Goal: Information Seeking & Learning: Check status

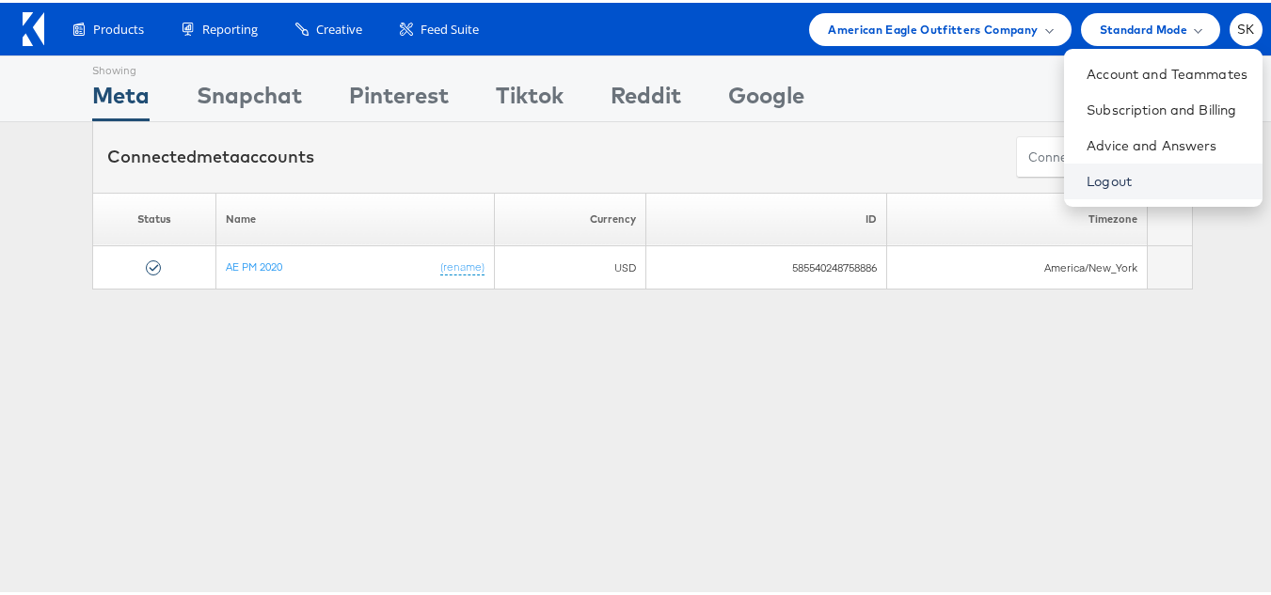
click at [1087, 174] on link "Logout" at bounding box center [1167, 178] width 161 height 19
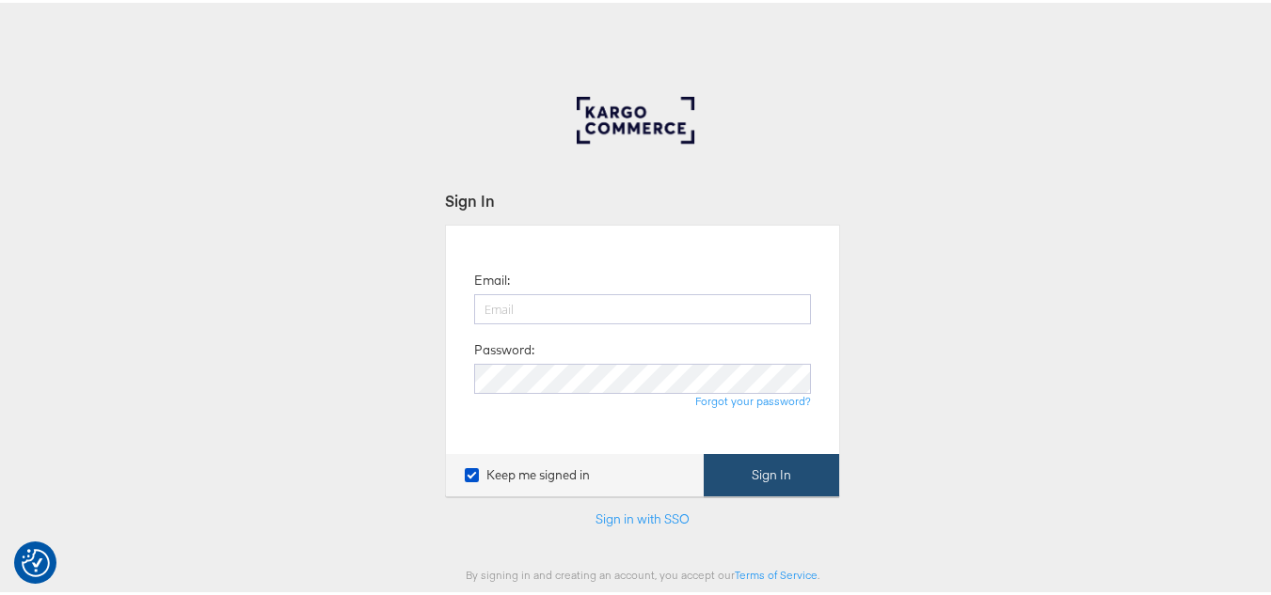
type input "[PERSON_NAME][EMAIL_ADDRESS][DOMAIN_NAME]"
click at [750, 469] on button "Sign In" at bounding box center [771, 473] width 135 height 42
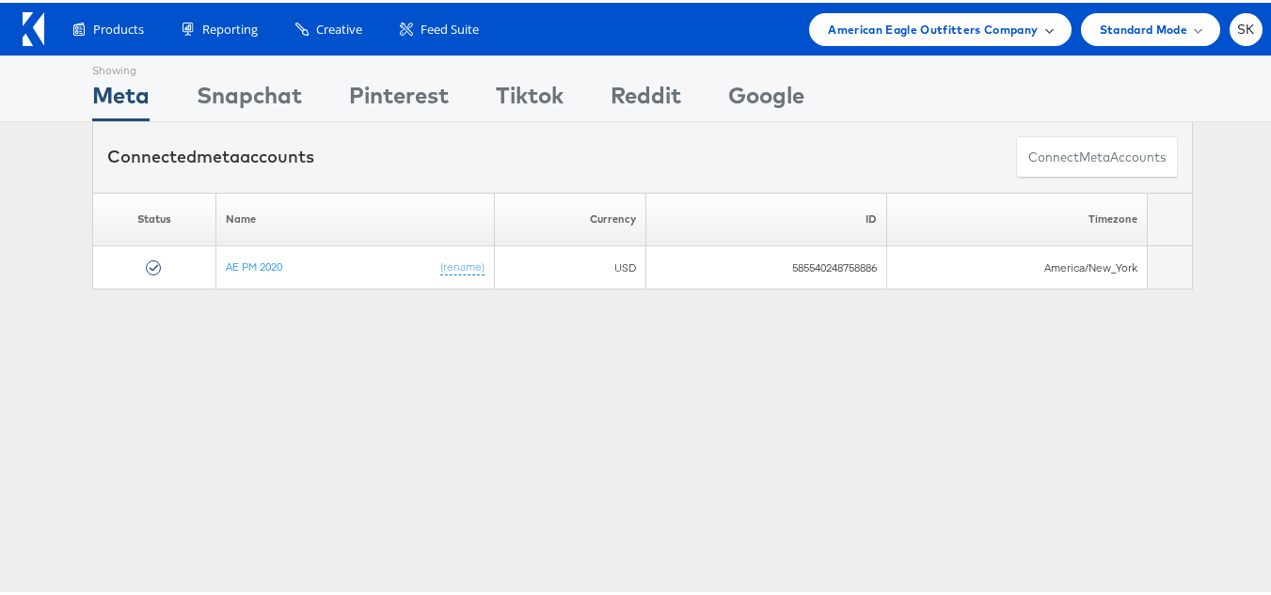
click at [976, 34] on span "American Eagle Outfitters Company" at bounding box center [933, 27] width 210 height 20
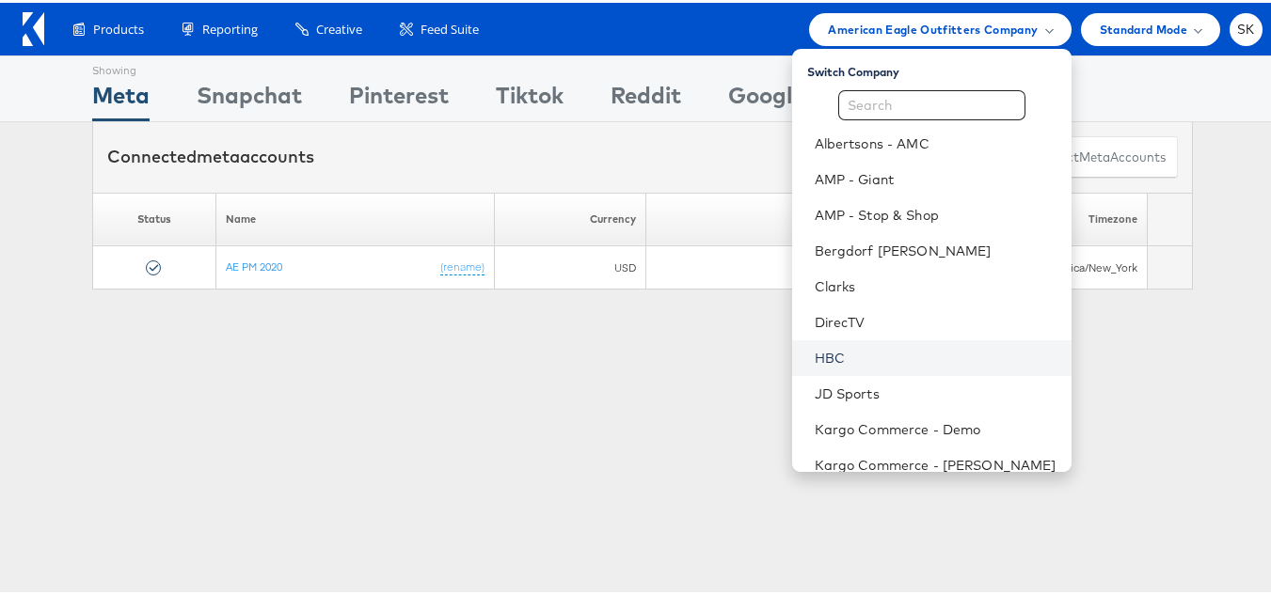
click at [826, 363] on link "HBC" at bounding box center [936, 355] width 242 height 19
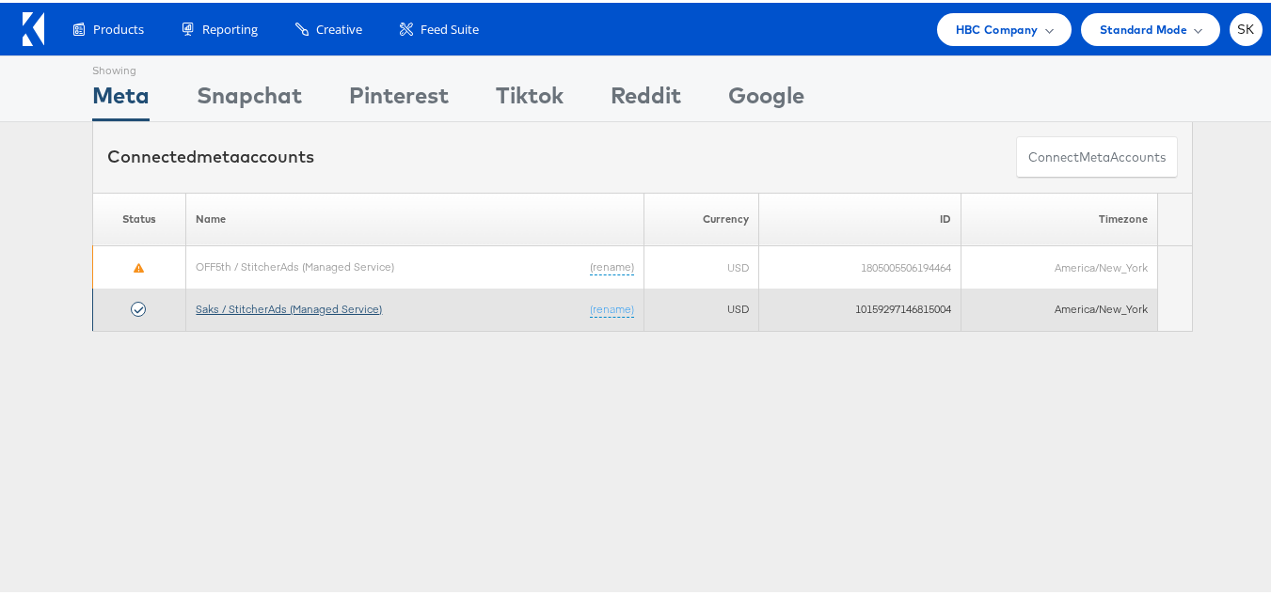
click at [294, 312] on link "Saks / StitcherAds (Managed Service)" at bounding box center [289, 306] width 186 height 14
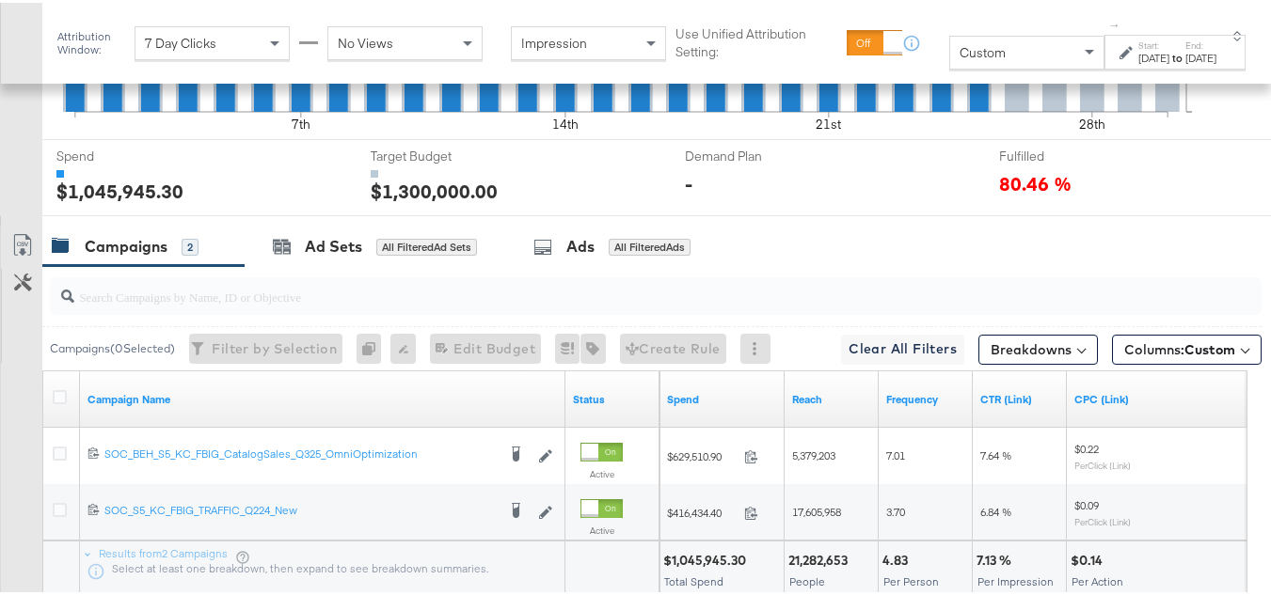
scroll to position [875, 0]
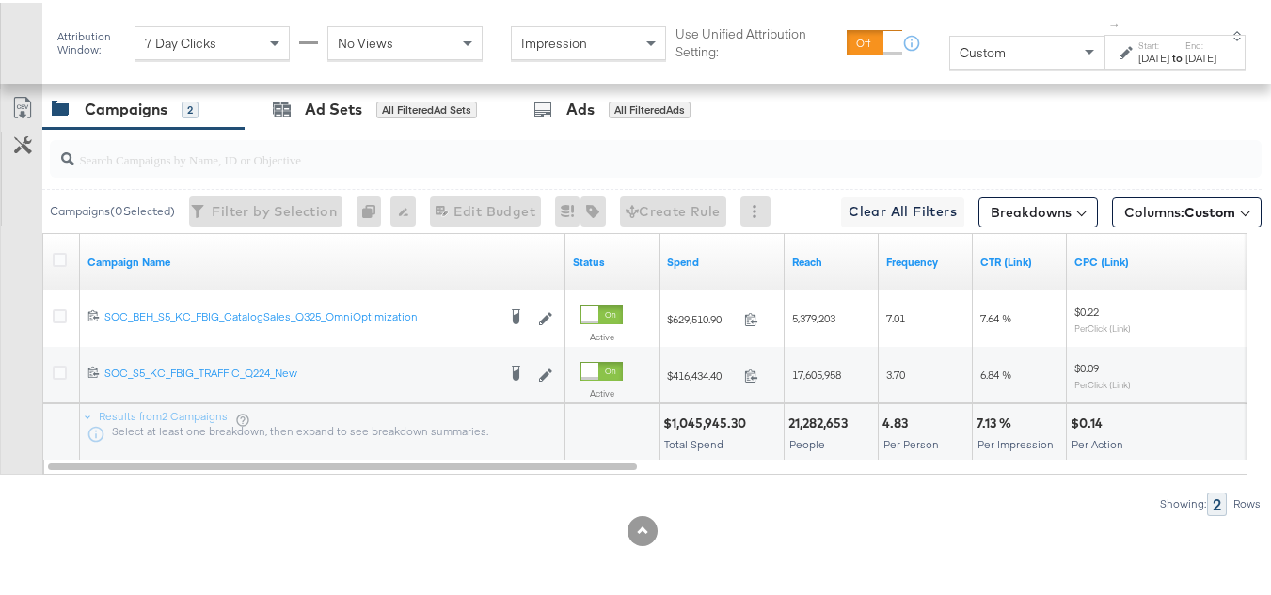
click at [46, 255] on div at bounding box center [62, 260] width 35 height 34
click at [54, 255] on icon at bounding box center [60, 257] width 14 height 14
click at [0, 0] on input "checkbox" at bounding box center [0, 0] width 0 height 0
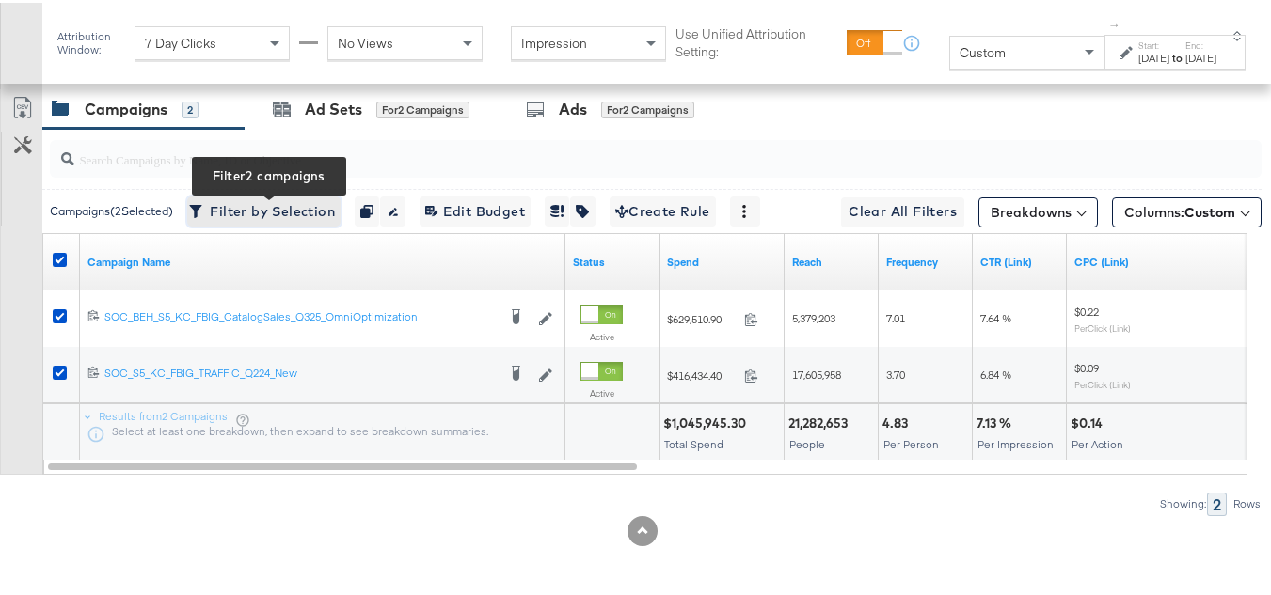
click at [324, 204] on span "Filter by Selection Filter 2 campaigns" at bounding box center [264, 210] width 142 height 24
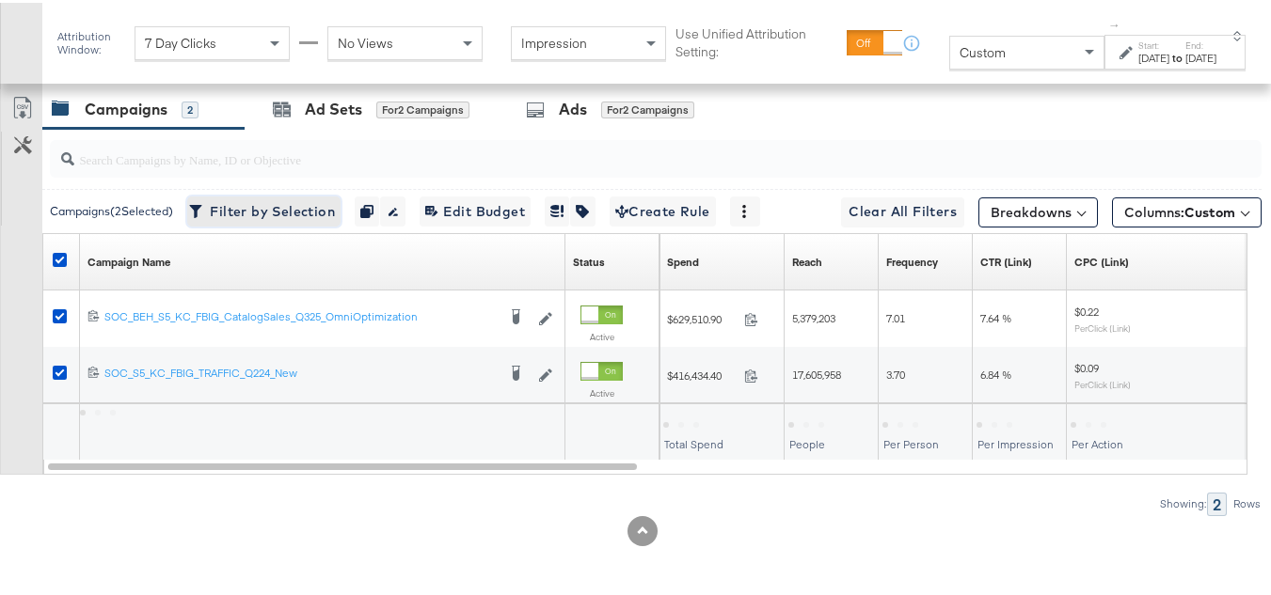
scroll to position [817, 0]
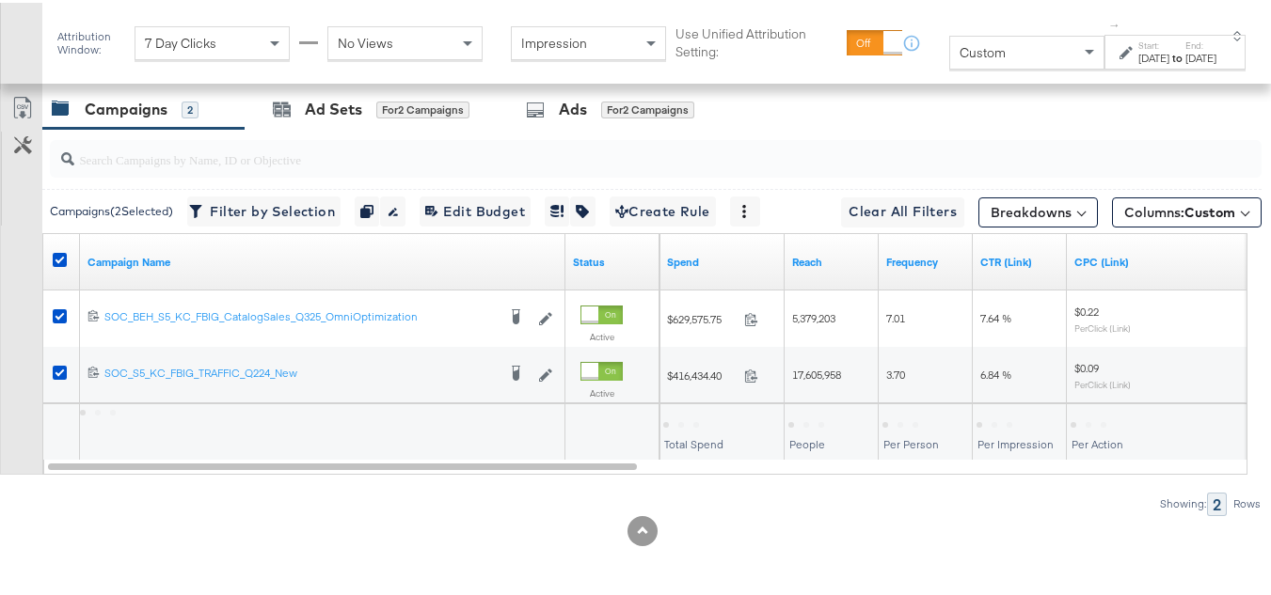
click at [1138, 60] on div "[DATE]" at bounding box center [1153, 55] width 31 height 15
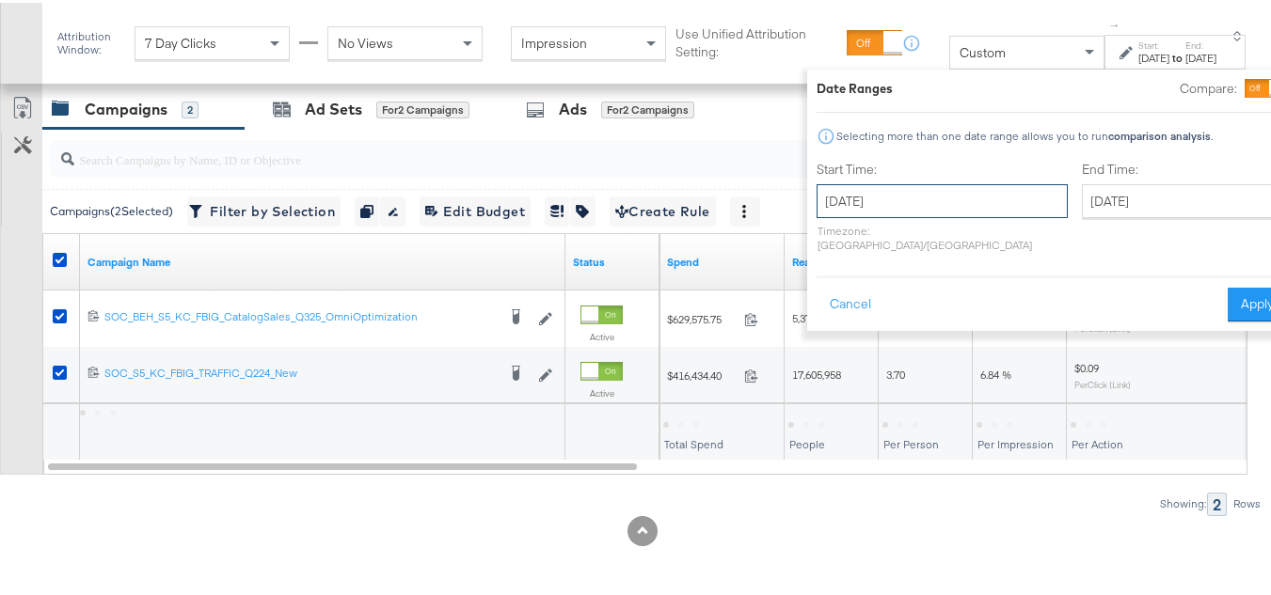
click at [860, 207] on input "[DATE]" at bounding box center [942, 199] width 251 height 34
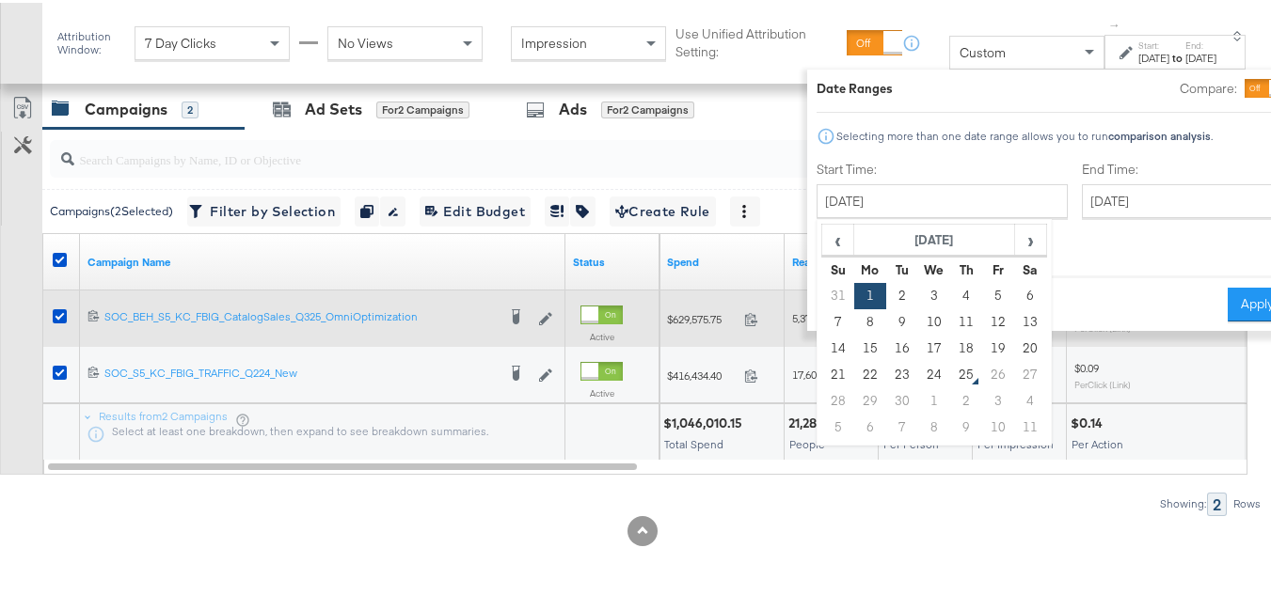
click at [822, 373] on td "21" at bounding box center [838, 372] width 32 height 26
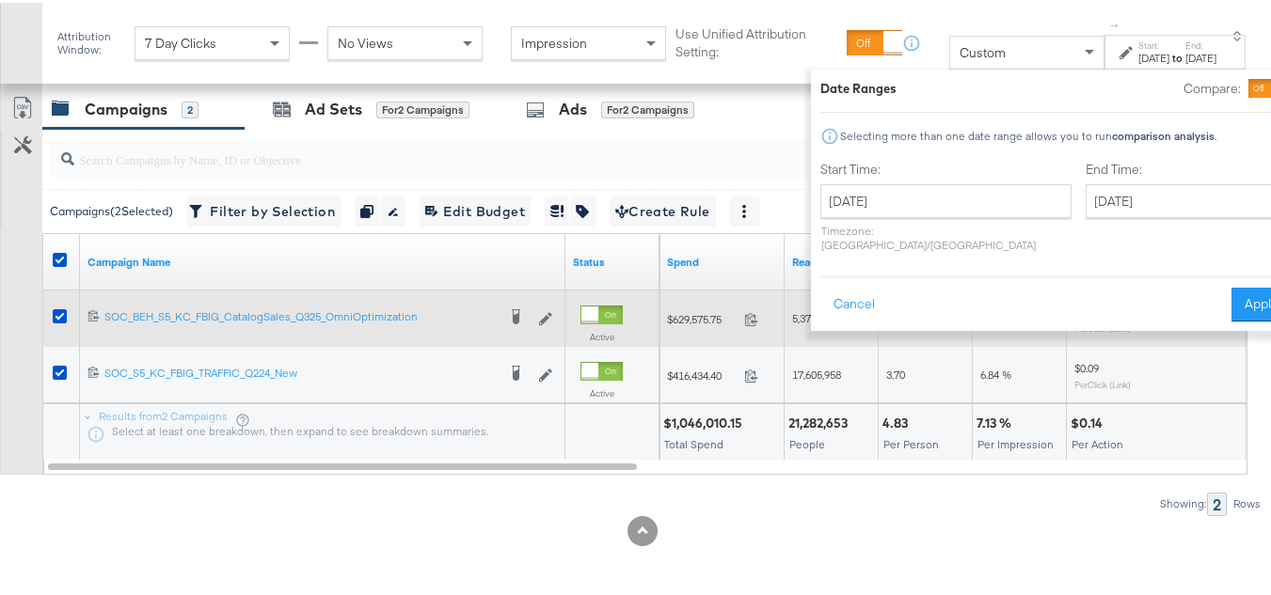
type input "[DATE]"
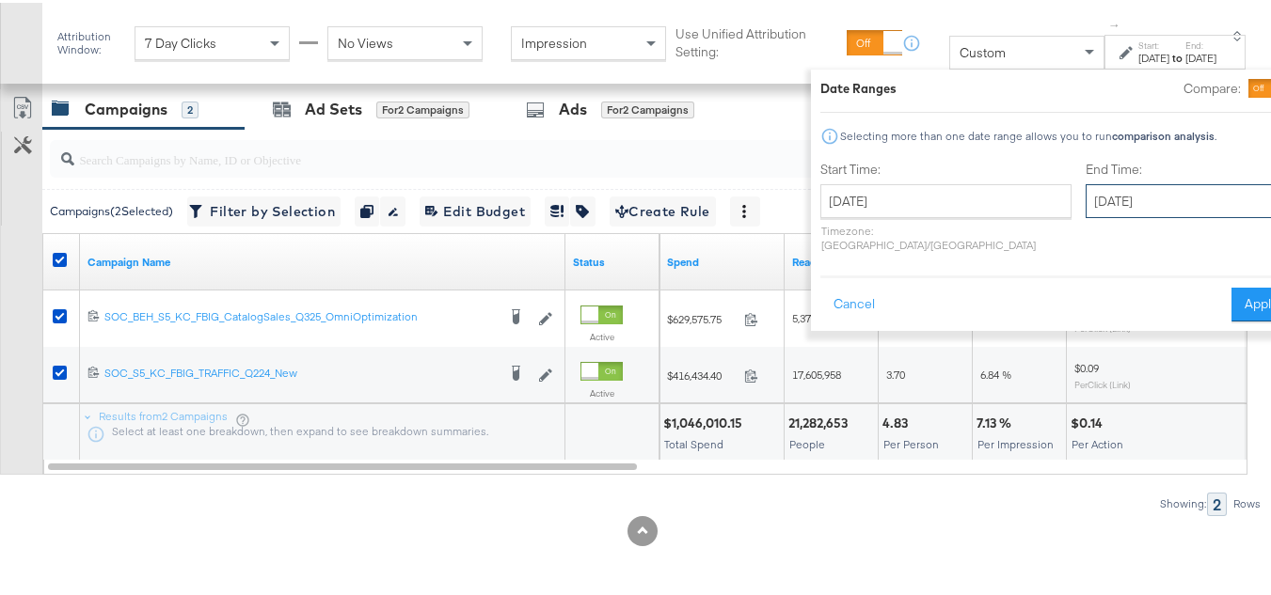
click at [1139, 203] on input "[DATE]" at bounding box center [1185, 199] width 198 height 34
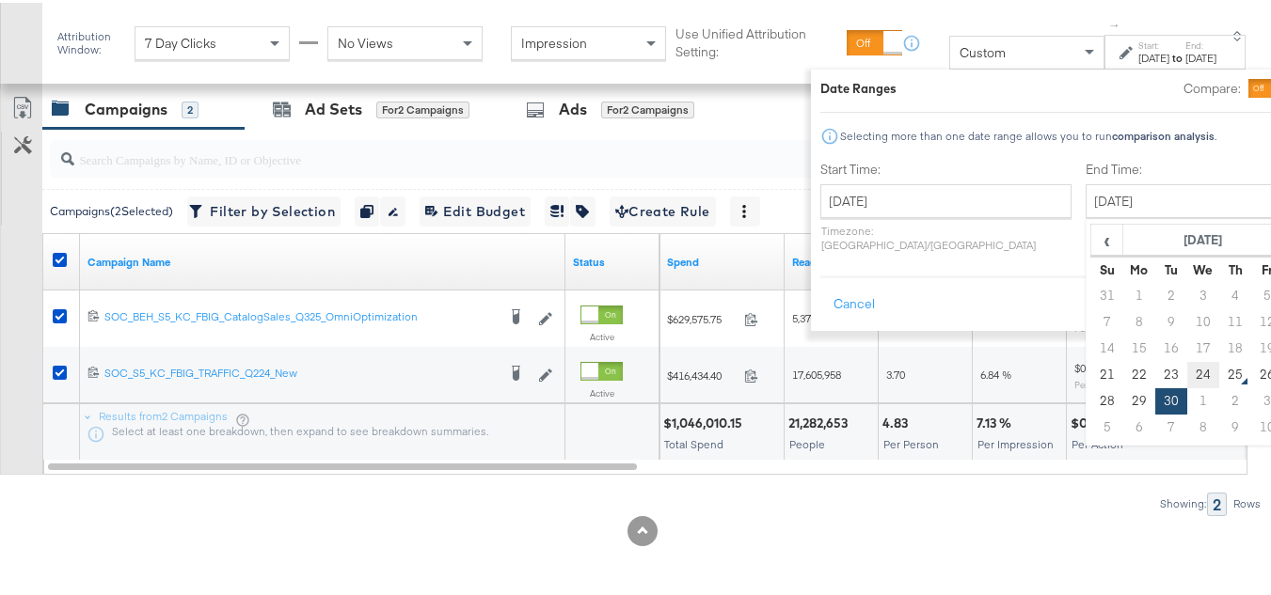
click at [1187, 366] on td "24" at bounding box center [1203, 372] width 32 height 26
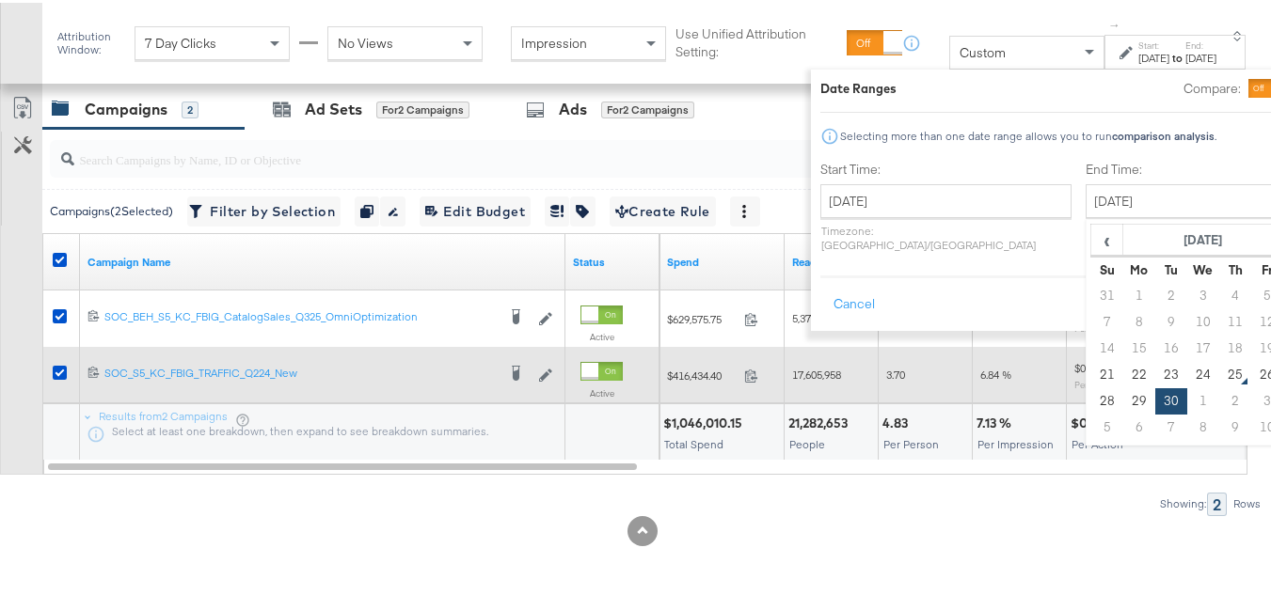
type input "[DATE]"
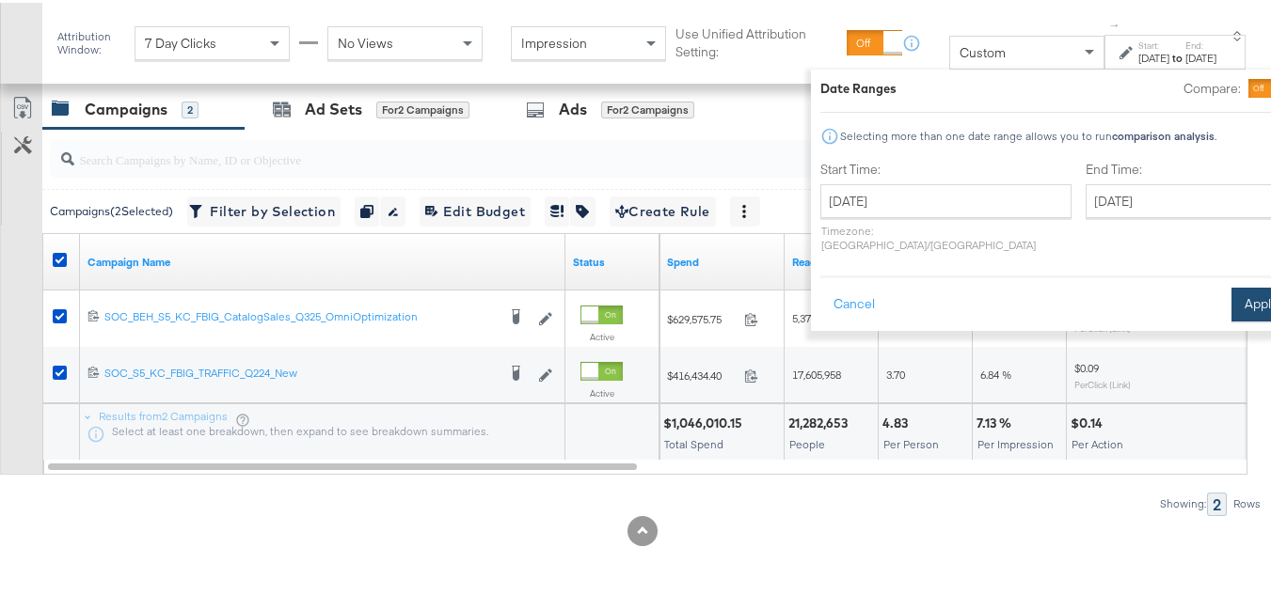
click at [1231, 290] on button "Apply" at bounding box center [1260, 302] width 59 height 34
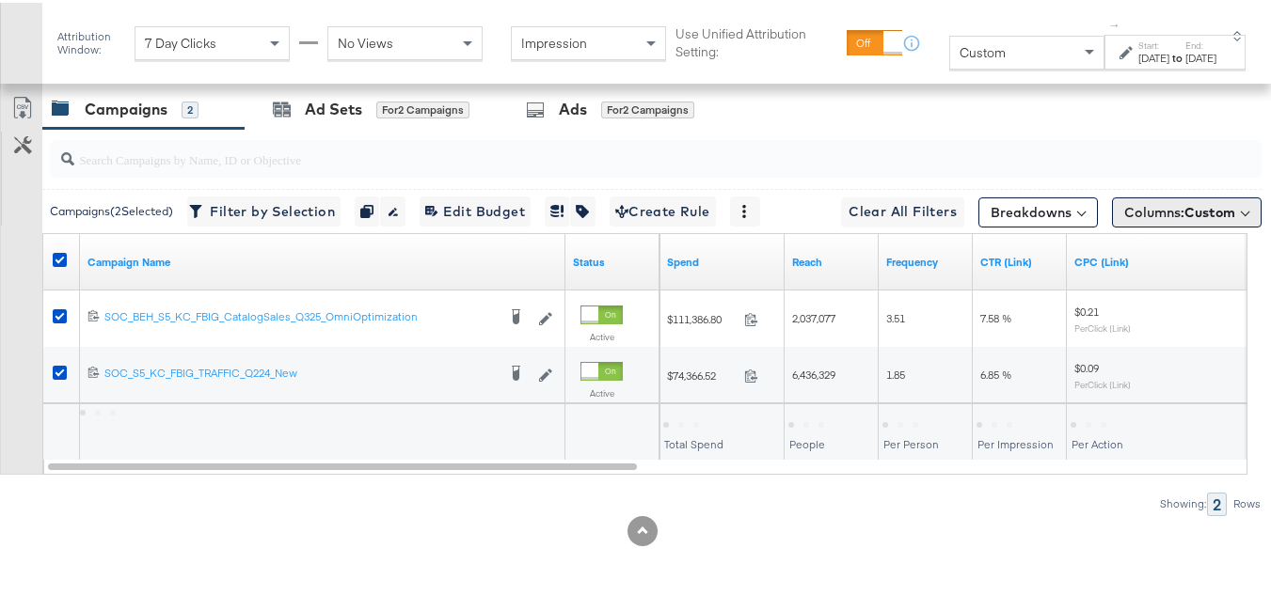
click at [1167, 211] on span "Columns: Custom" at bounding box center [1179, 209] width 111 height 19
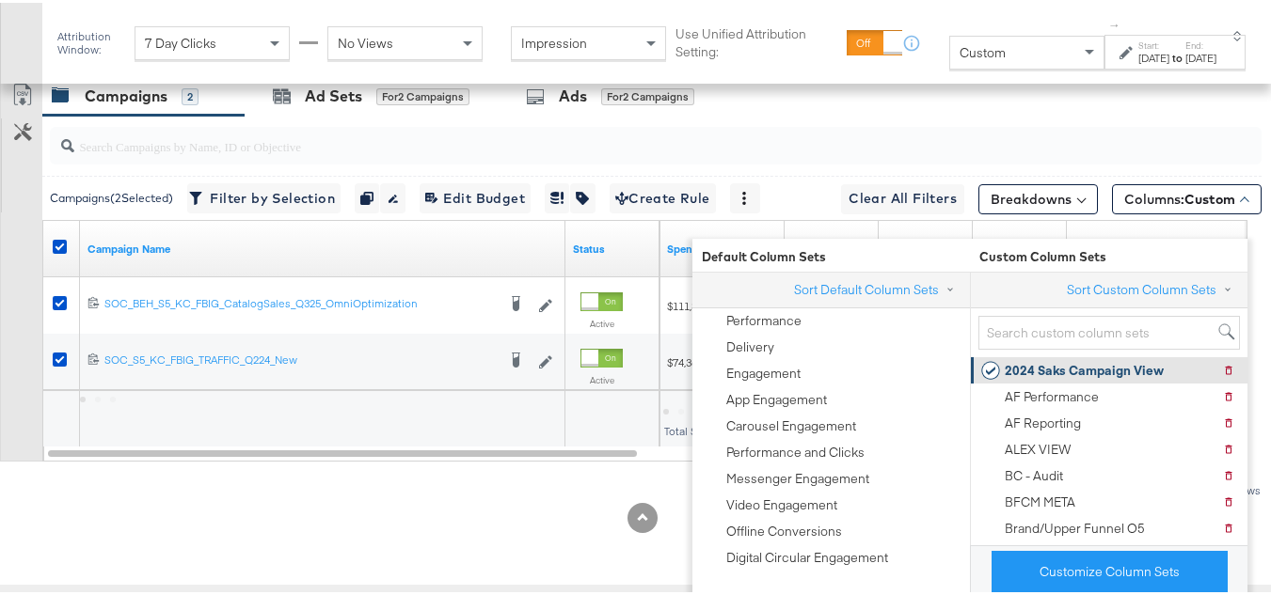
click at [1042, 359] on div "2024 Saks Campaign View" at bounding box center [1084, 368] width 159 height 18
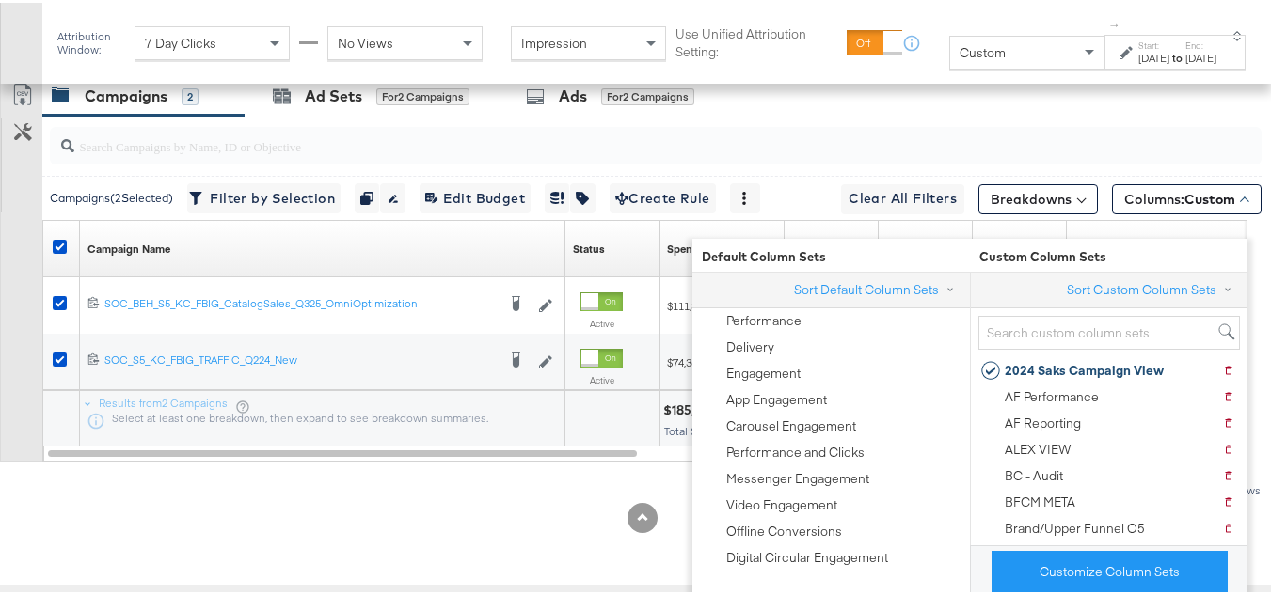
click at [0, 411] on div "Customize KPIs Export as CSV" at bounding box center [21, 266] width 42 height 386
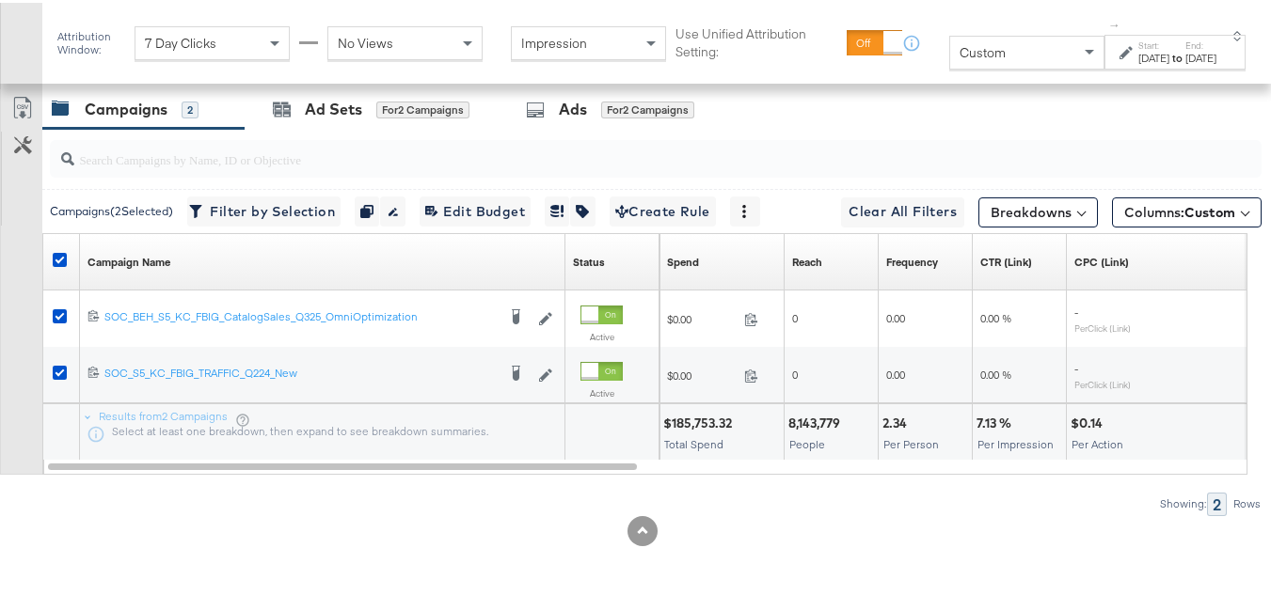
scroll to position [818, 0]
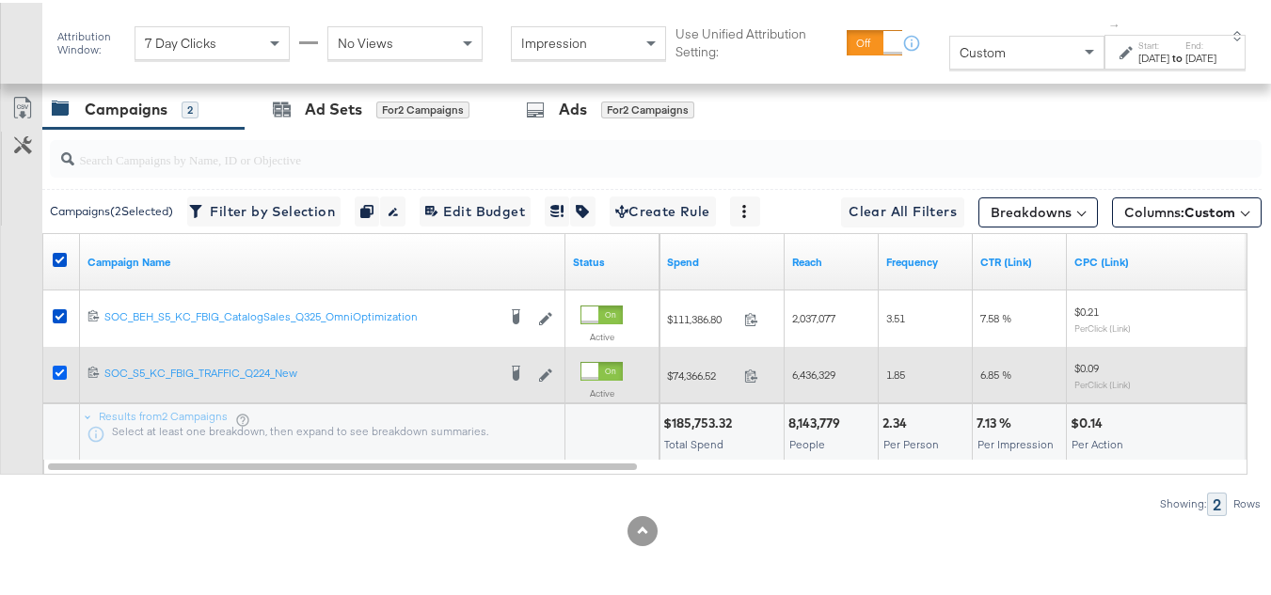
click at [55, 373] on icon at bounding box center [60, 370] width 14 height 14
click at [0, 0] on input "checkbox" at bounding box center [0, 0] width 0 height 0
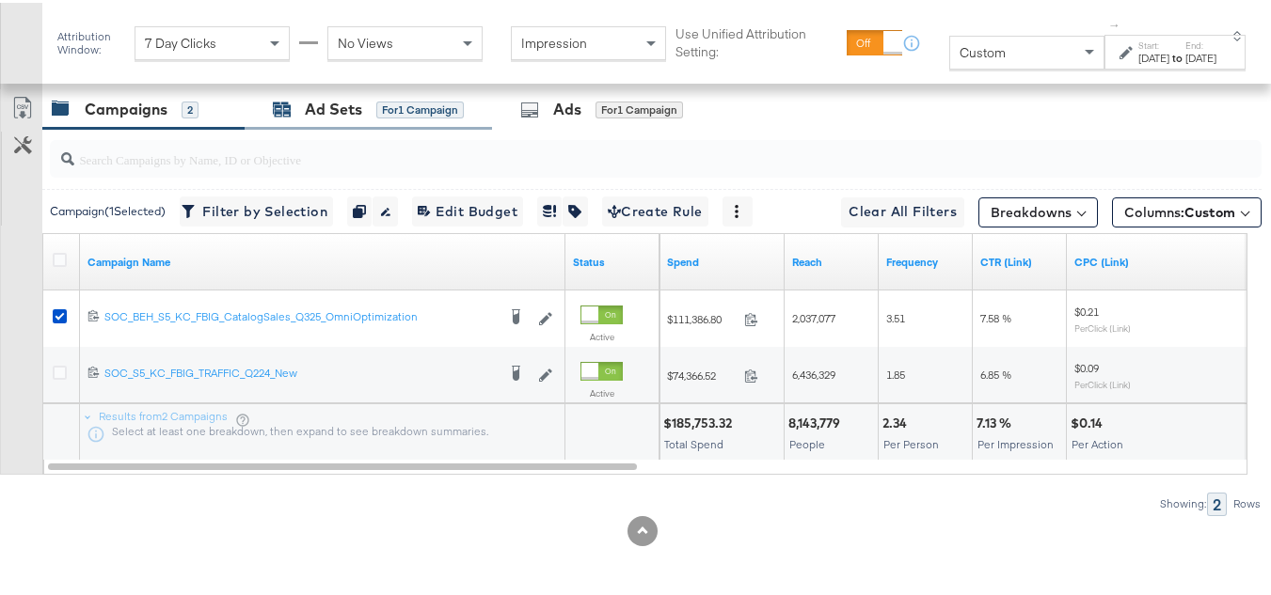
click at [390, 109] on div "for 1 Campaign" at bounding box center [419, 107] width 87 height 17
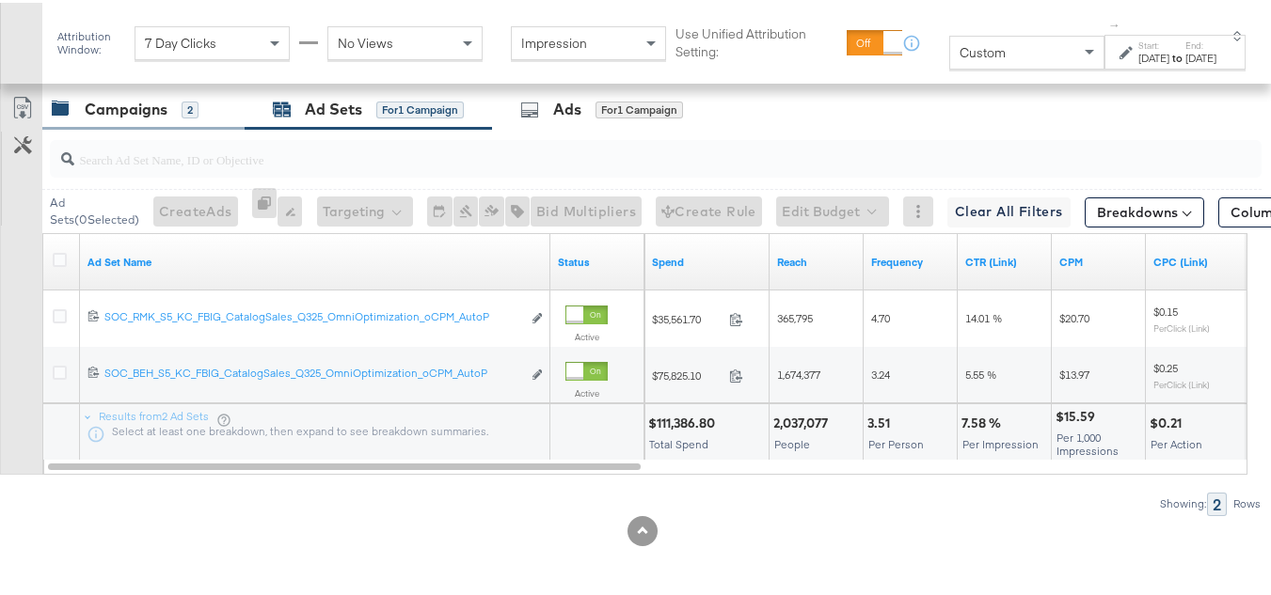
click at [121, 102] on div "Campaigns" at bounding box center [126, 107] width 83 height 22
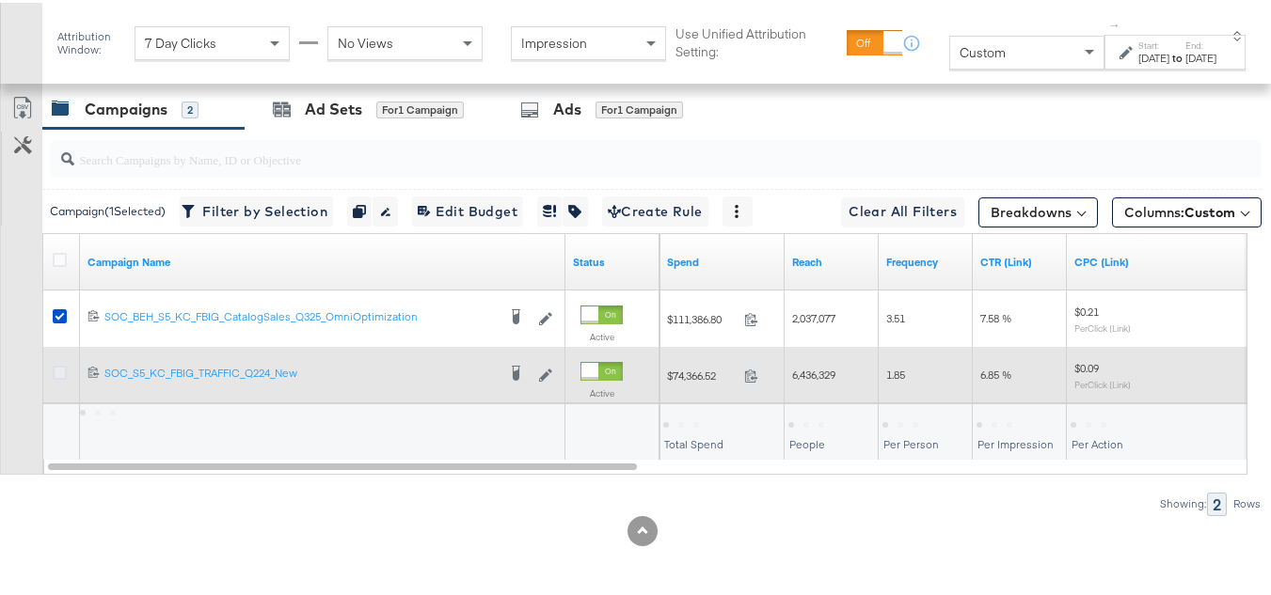
click at [58, 372] on icon at bounding box center [60, 370] width 14 height 14
click at [0, 0] on input "checkbox" at bounding box center [0, 0] width 0 height 0
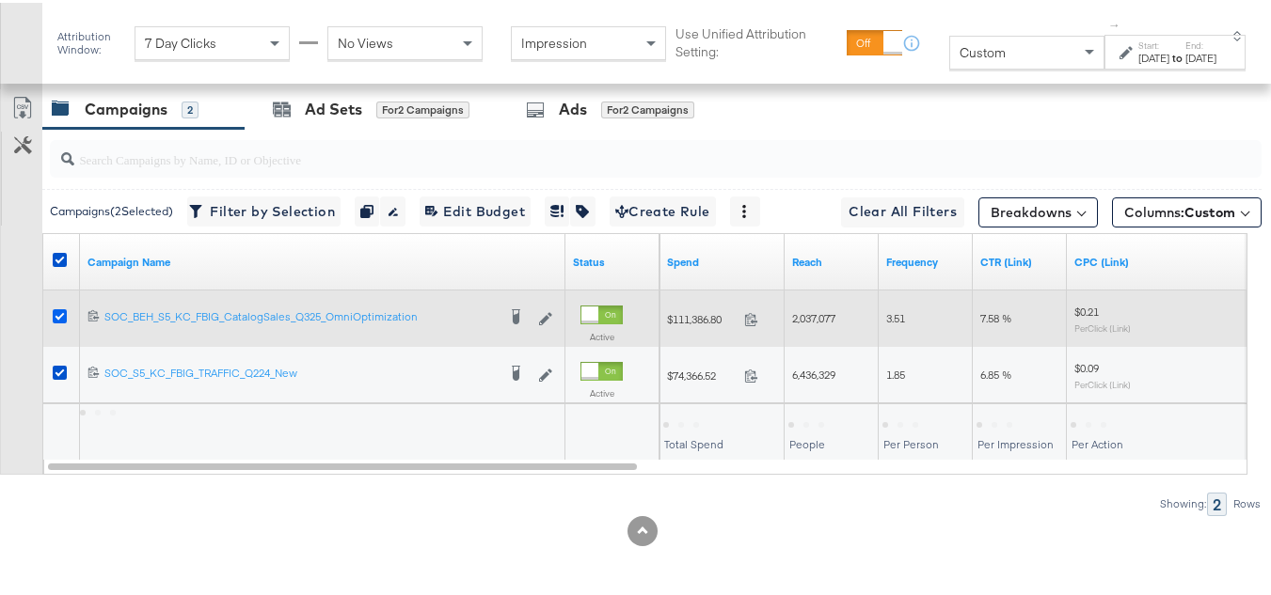
click at [64, 308] on icon at bounding box center [60, 314] width 14 height 14
click at [0, 0] on input "checkbox" at bounding box center [0, 0] width 0 height 0
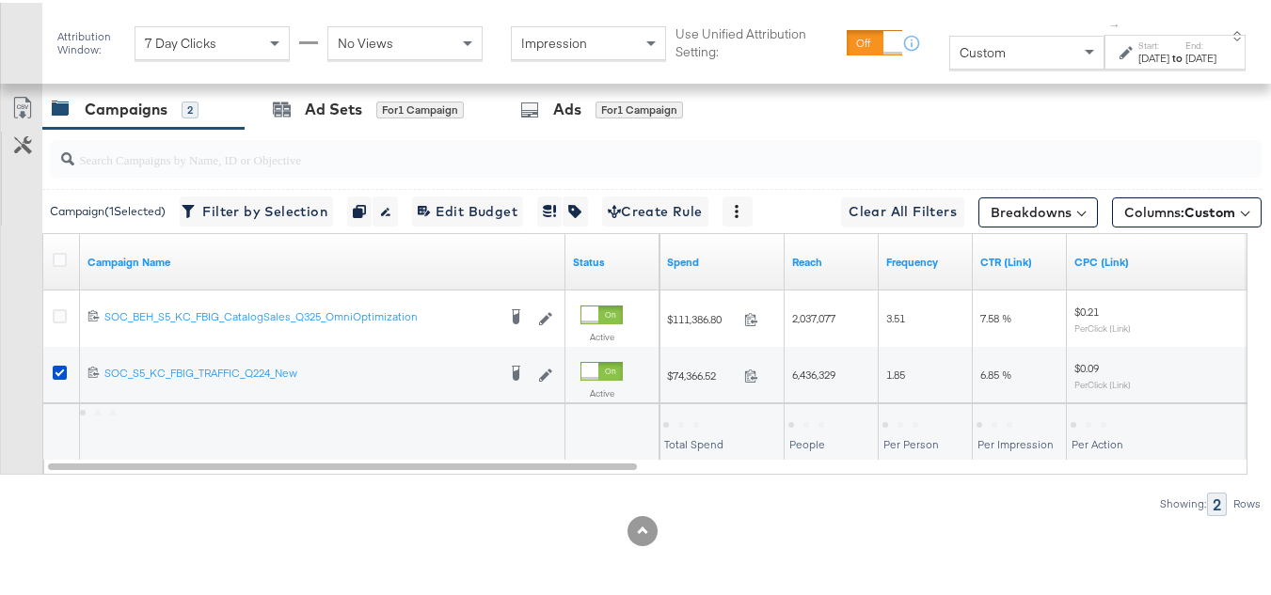
scroll to position [724, 0]
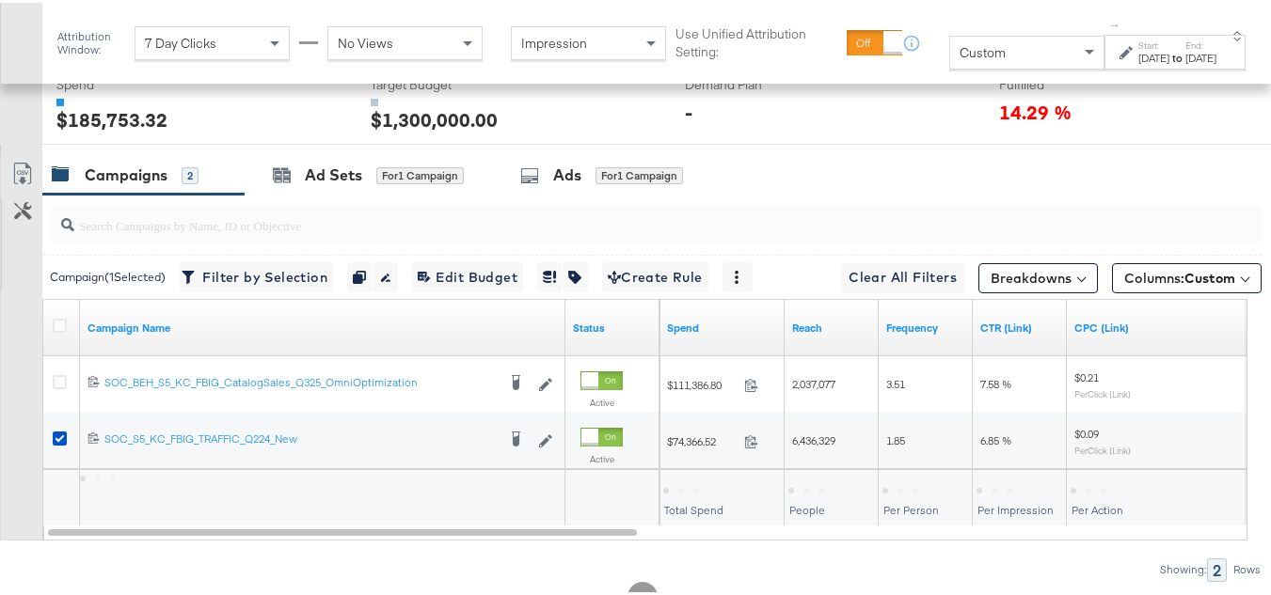
click at [359, 222] on div at bounding box center [651, 222] width 1219 height 60
click at [359, 183] on div "Ad Sets" at bounding box center [333, 173] width 57 height 22
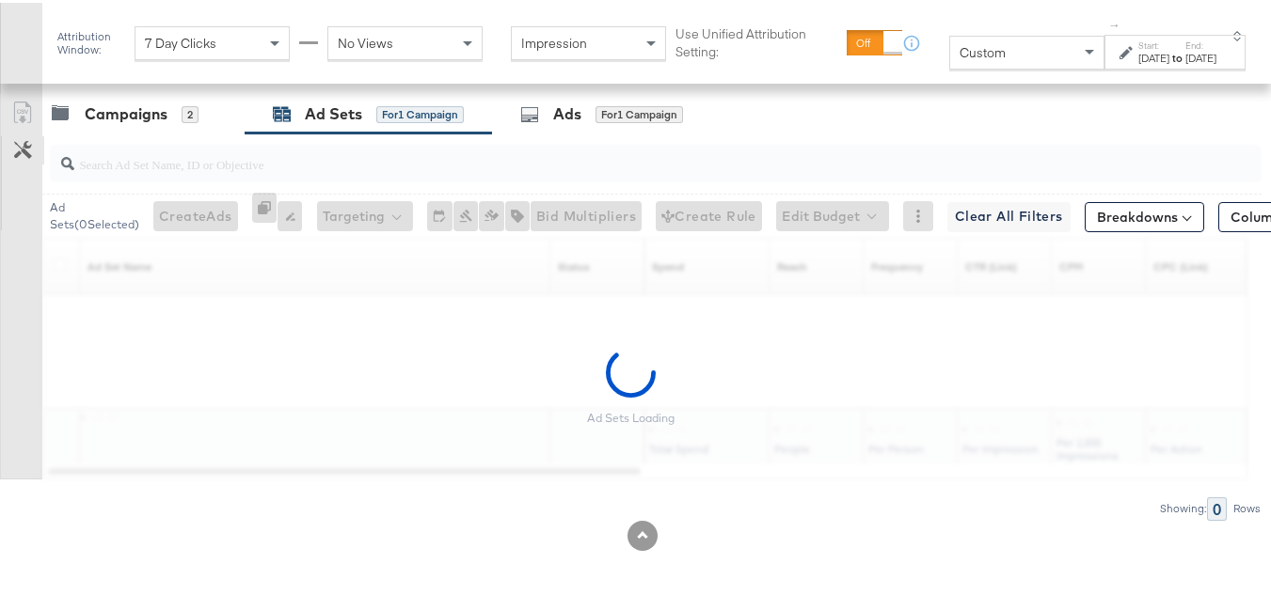
scroll to position [818, 0]
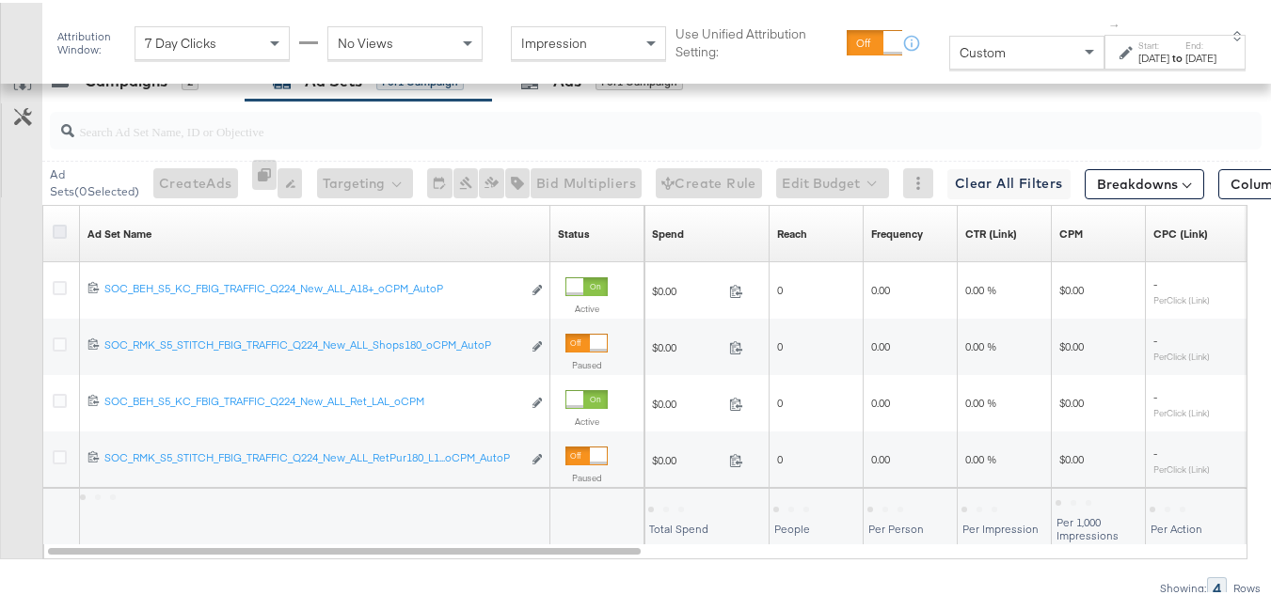
click at [62, 236] on icon at bounding box center [60, 229] width 14 height 14
click at [0, 0] on input "checkbox" at bounding box center [0, 0] width 0 height 0
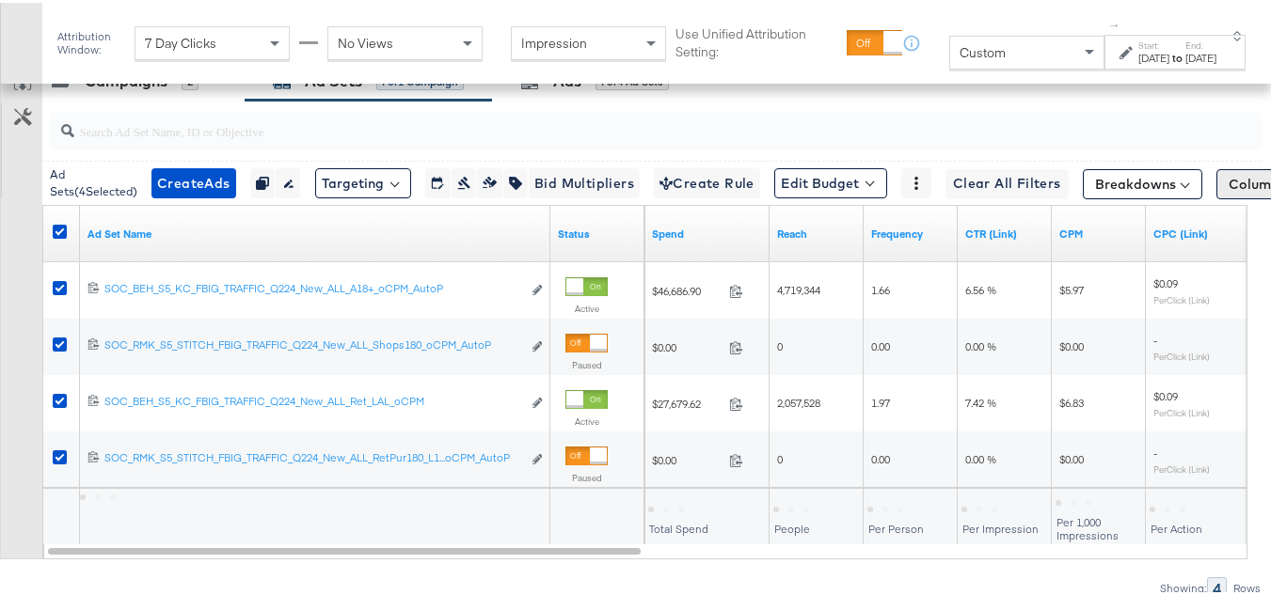
click at [1229, 191] on span "Columns: Custom" at bounding box center [1284, 181] width 111 height 19
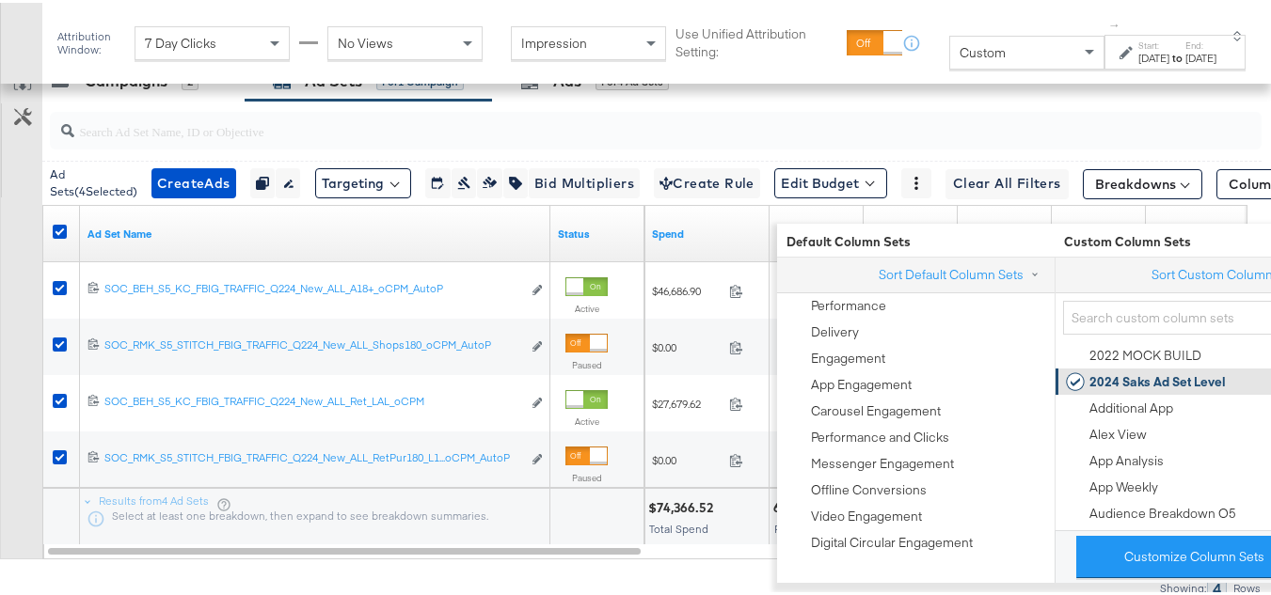
click at [1113, 382] on div "2024 Saks Ad Set Level" at bounding box center [1157, 380] width 136 height 18
click at [0, 380] on div "Customize KPIs Export as CSV" at bounding box center [21, 307] width 42 height 499
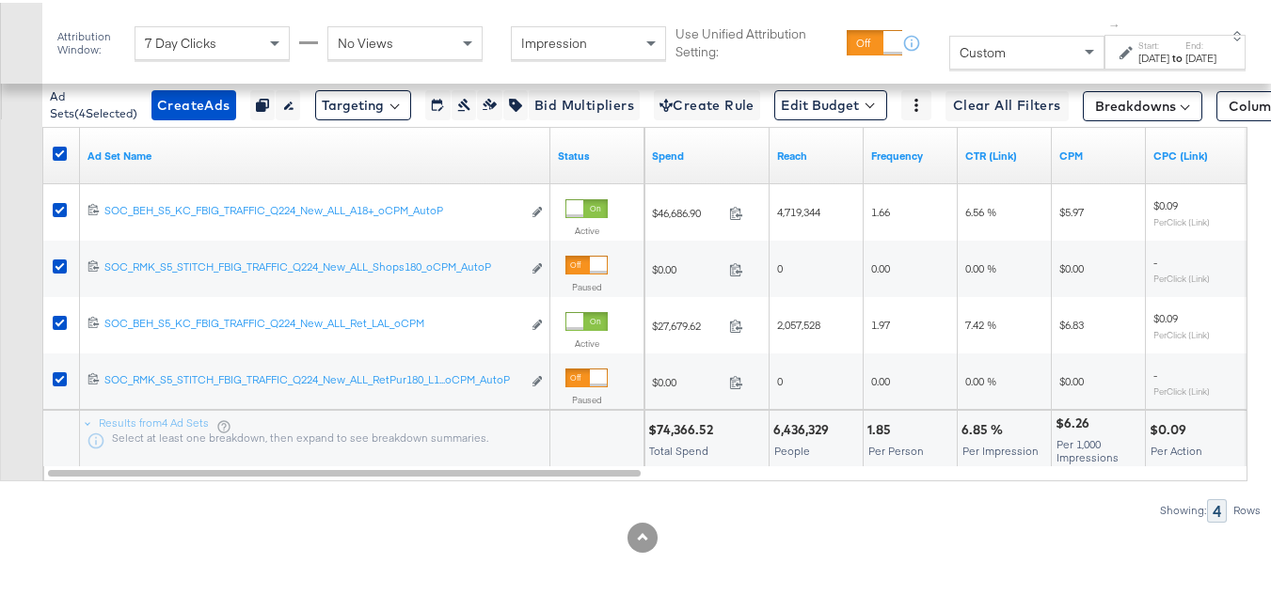
scroll to position [931, 0]
